Goal: Register for event/course

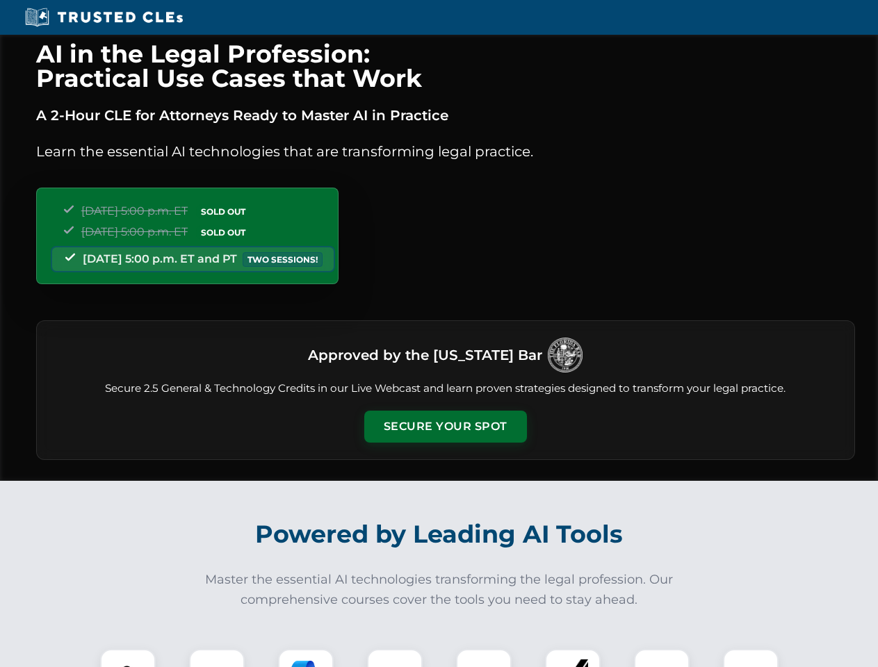
click at [445, 427] on button "Secure Your Spot" at bounding box center [445, 427] width 163 height 32
click at [128, 658] on img at bounding box center [128, 677] width 40 height 40
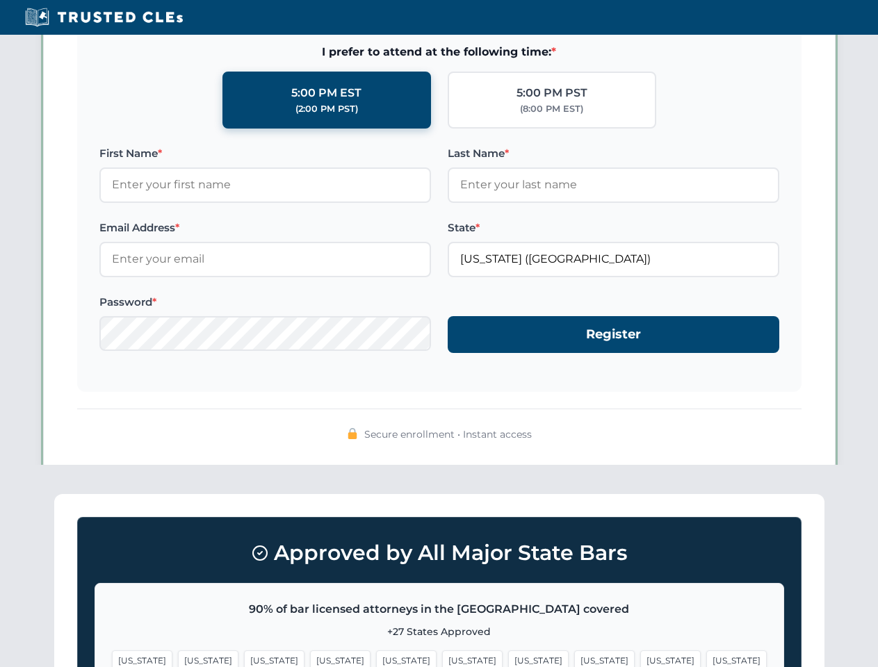
click at [508, 658] on span "[US_STATE]" at bounding box center [538, 661] width 60 height 20
click at [640, 658] on span "[US_STATE]" at bounding box center [670, 661] width 60 height 20
